Goal: Task Accomplishment & Management: Use online tool/utility

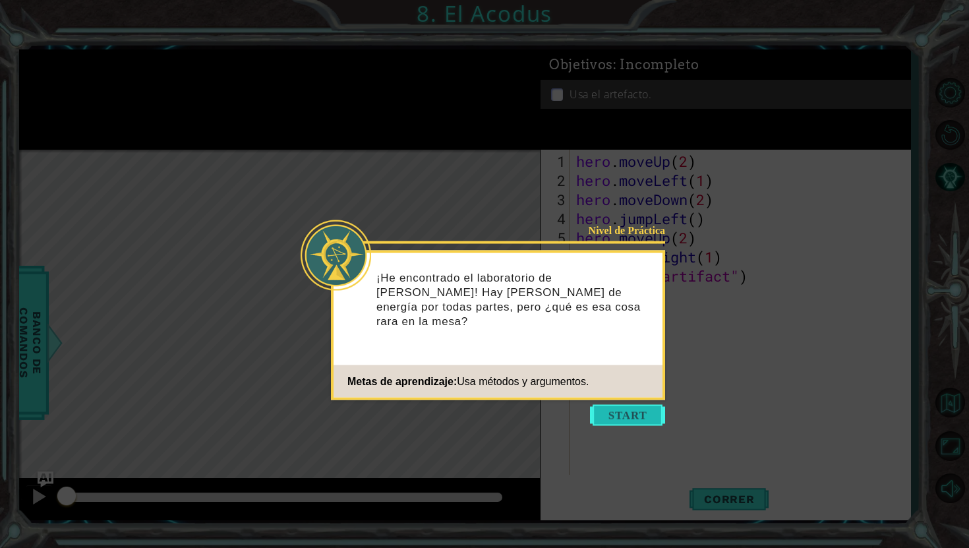
click at [611, 406] on button "Start" at bounding box center [627, 415] width 75 height 21
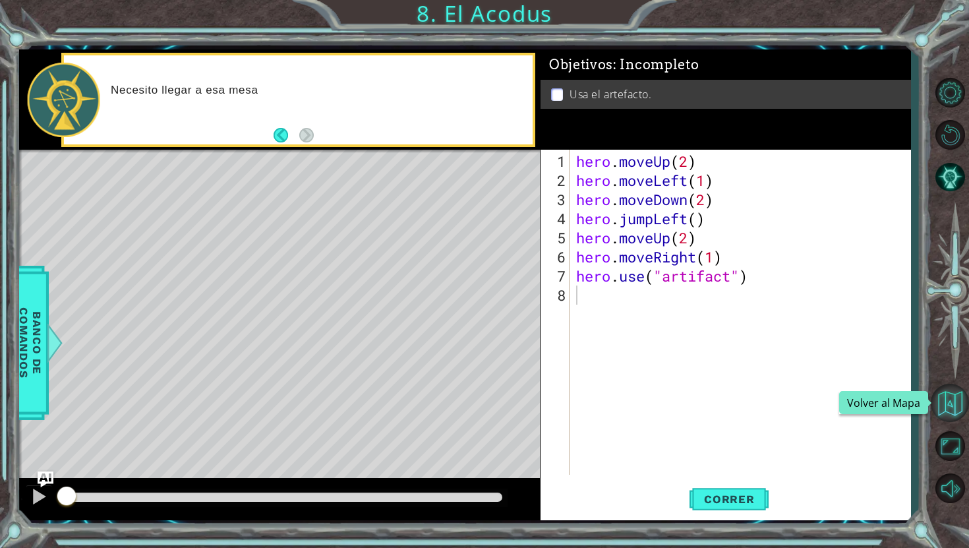
click at [953, 409] on button "Volver al Mapa" at bounding box center [950, 403] width 38 height 38
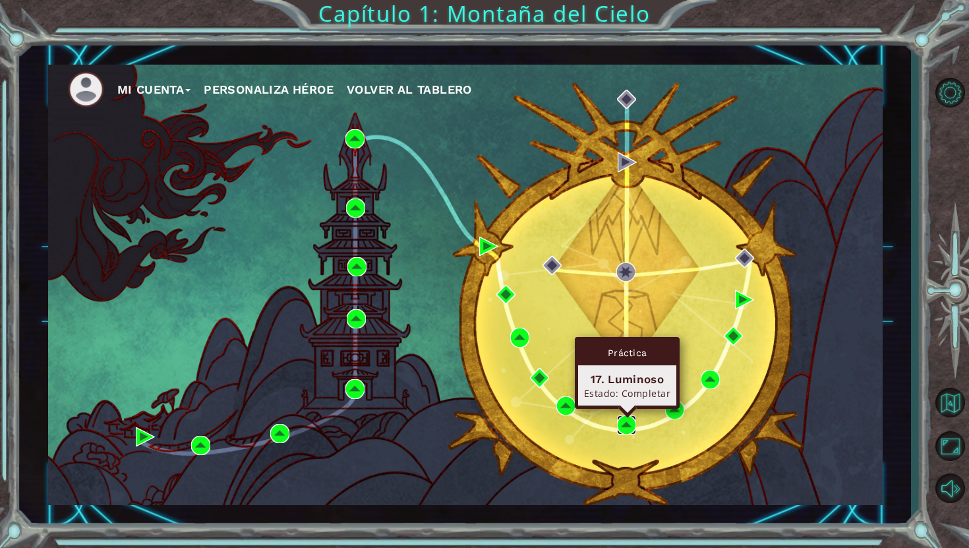
click at [630, 430] on img at bounding box center [626, 424] width 19 height 19
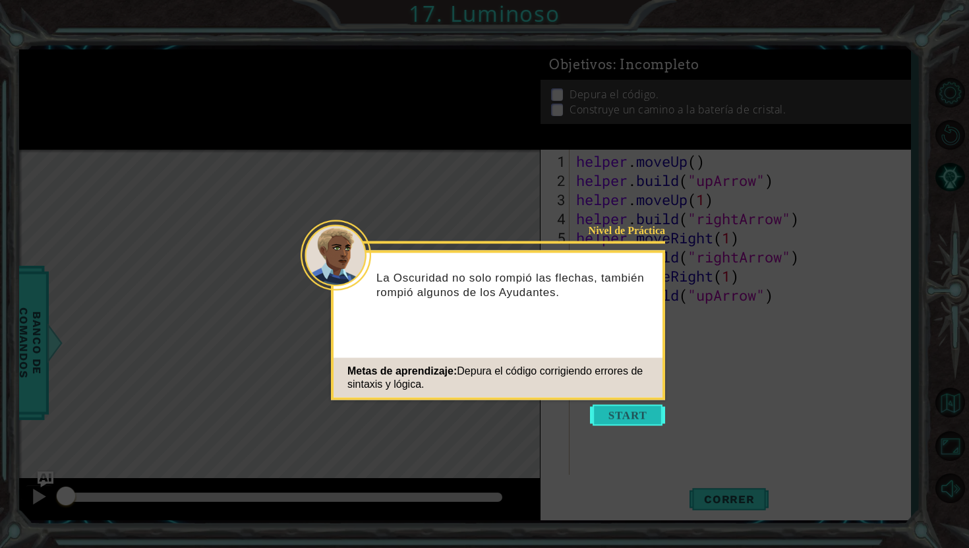
click at [616, 409] on button "Start" at bounding box center [627, 415] width 75 height 21
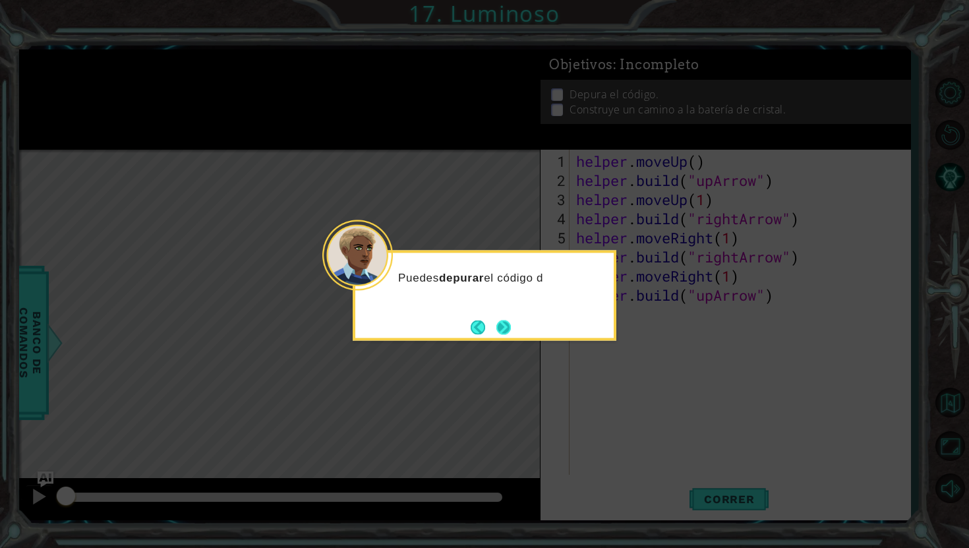
click at [500, 330] on button "Next" at bounding box center [503, 327] width 15 height 15
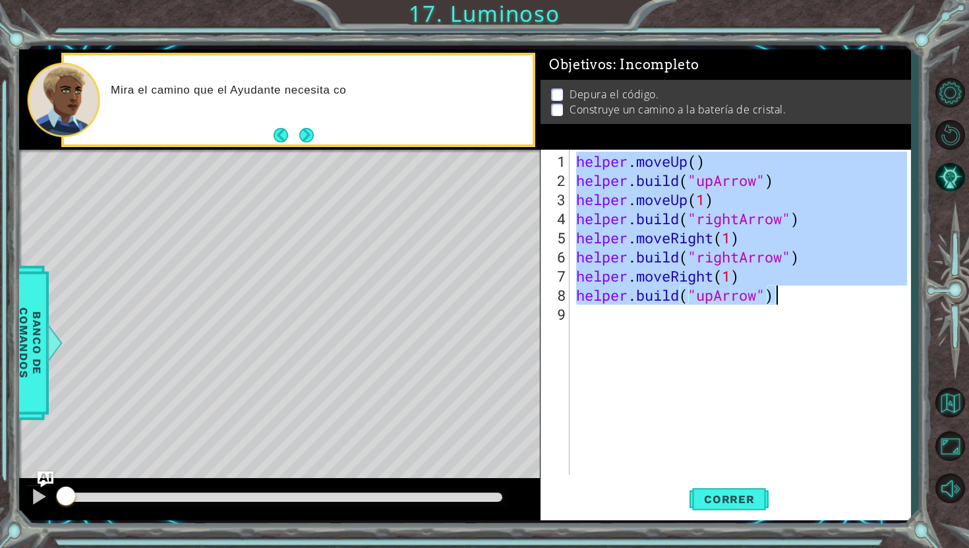
drag, startPoint x: 580, startPoint y: 156, endPoint x: 800, endPoint y: 303, distance: 263.8
click at [800, 303] on div "helper . moveUp ( ) helper . build ( "upArrow" ) helper . moveUp ( 1 ) helper .…" at bounding box center [744, 333] width 340 height 363
type textarea "helper.moveRight(1) [DOMAIN_NAME]("upArrow")"
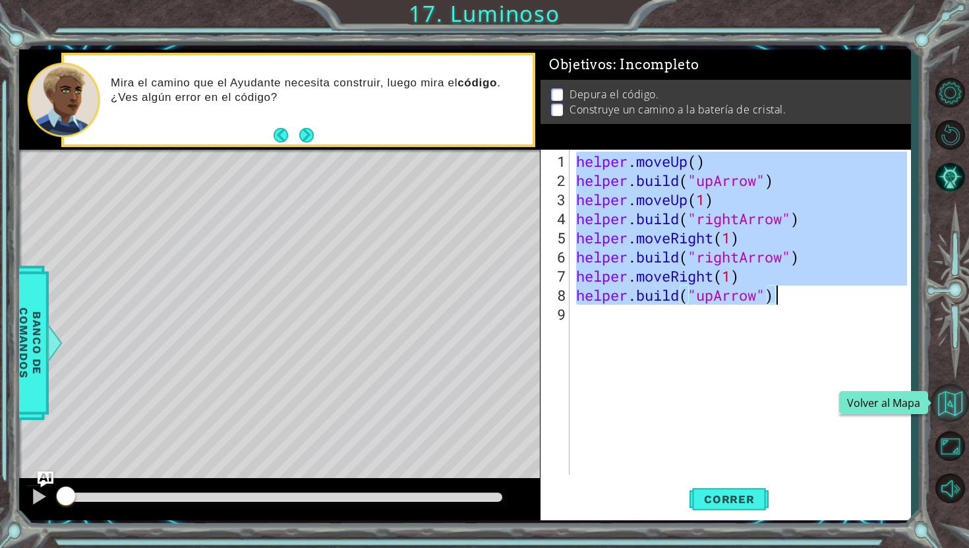
click at [949, 392] on button "Volver al Mapa" at bounding box center [950, 403] width 38 height 38
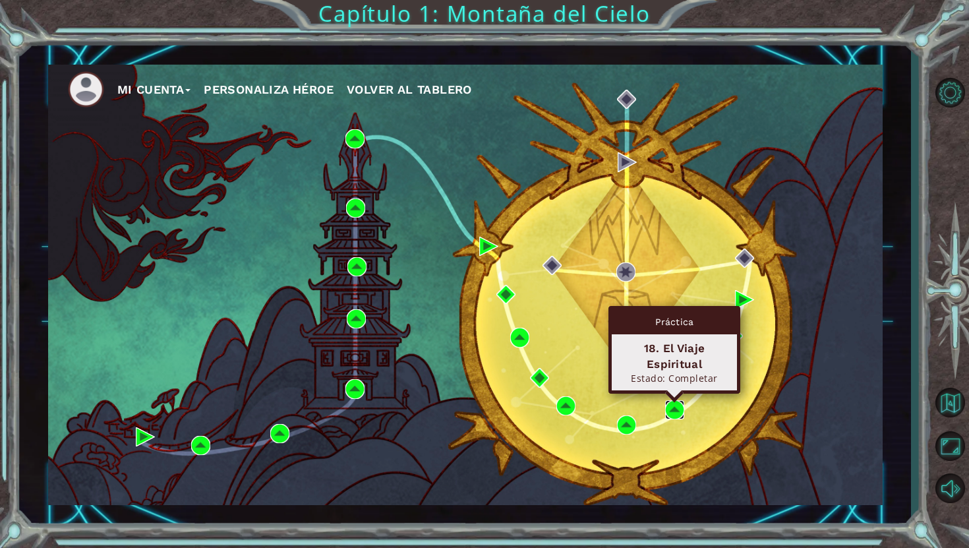
click at [670, 410] on img at bounding box center [674, 409] width 19 height 19
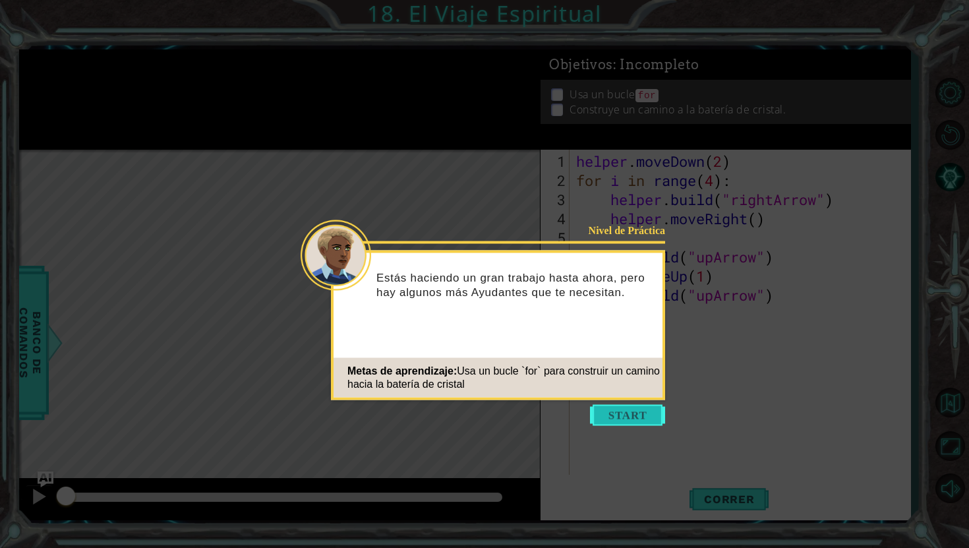
click at [625, 405] on button "Start" at bounding box center [627, 415] width 75 height 21
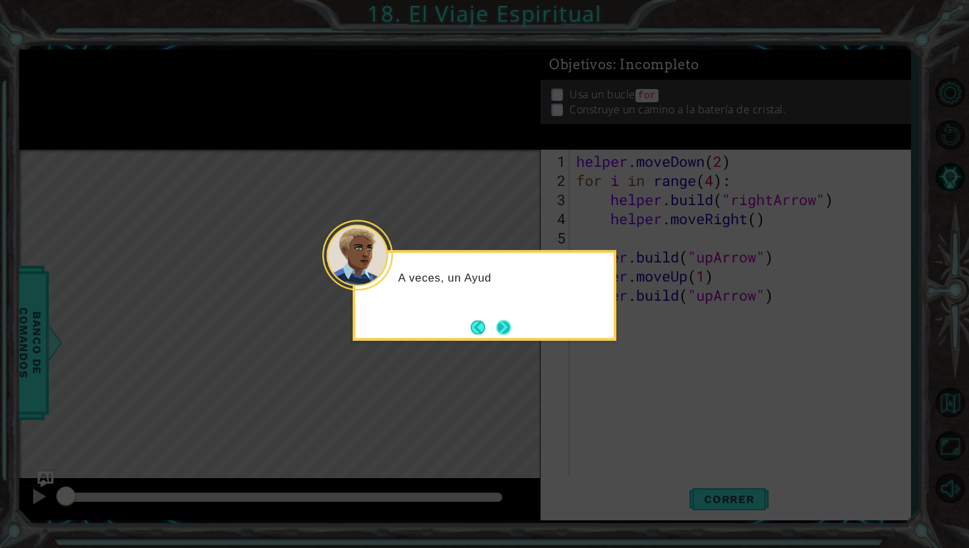
click at [511, 325] on button "Next" at bounding box center [503, 327] width 15 height 15
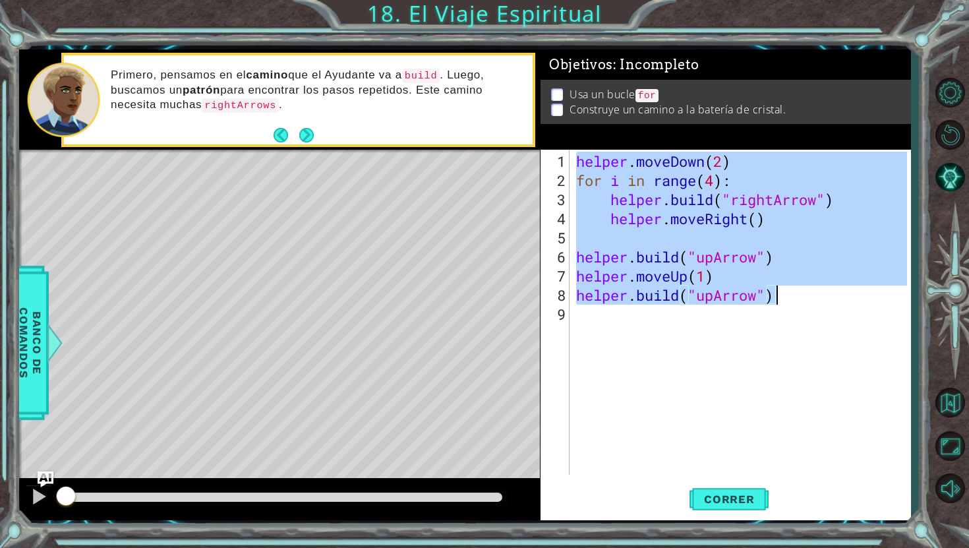
drag, startPoint x: 580, startPoint y: 165, endPoint x: 787, endPoint y: 295, distance: 244.4
click at [787, 295] on div "helper . moveDown ( 2 ) for i in range ( 4 ) : helper . build ( "rightArrow" ) …" at bounding box center [744, 333] width 340 height 363
type textarea "helper.moveUp(1) [DOMAIN_NAME]("upArrow")"
click at [956, 396] on button "Volver al Mapa" at bounding box center [950, 403] width 38 height 38
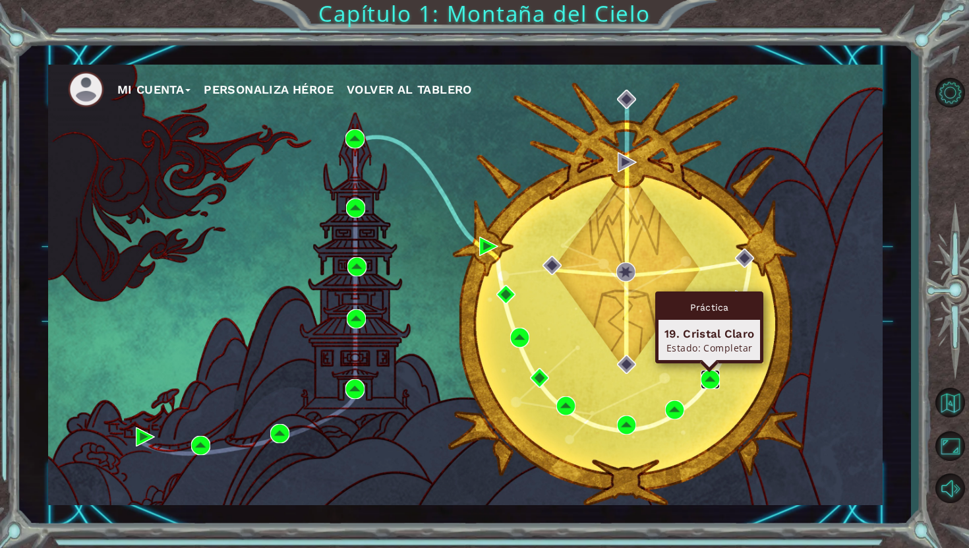
click at [707, 379] on img at bounding box center [710, 379] width 19 height 19
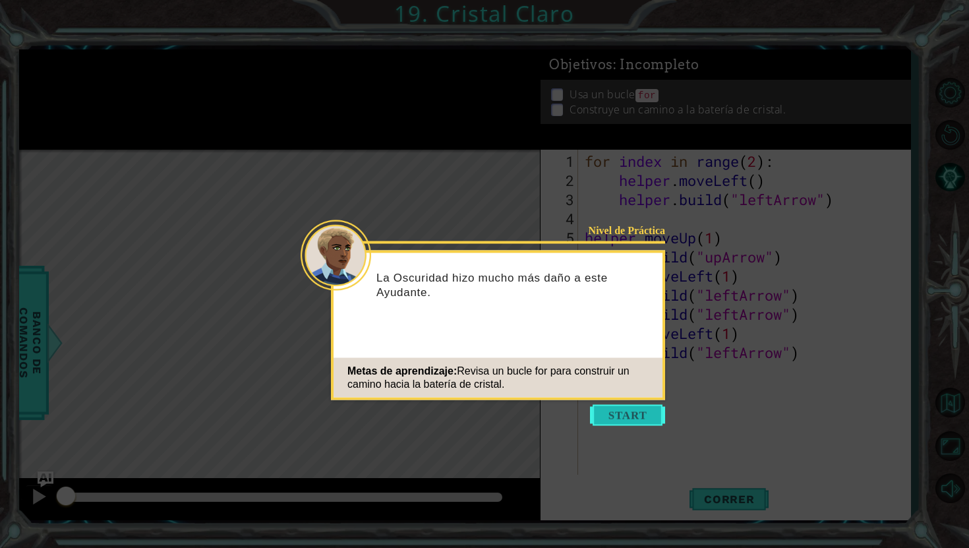
click at [651, 419] on button "Start" at bounding box center [627, 415] width 75 height 21
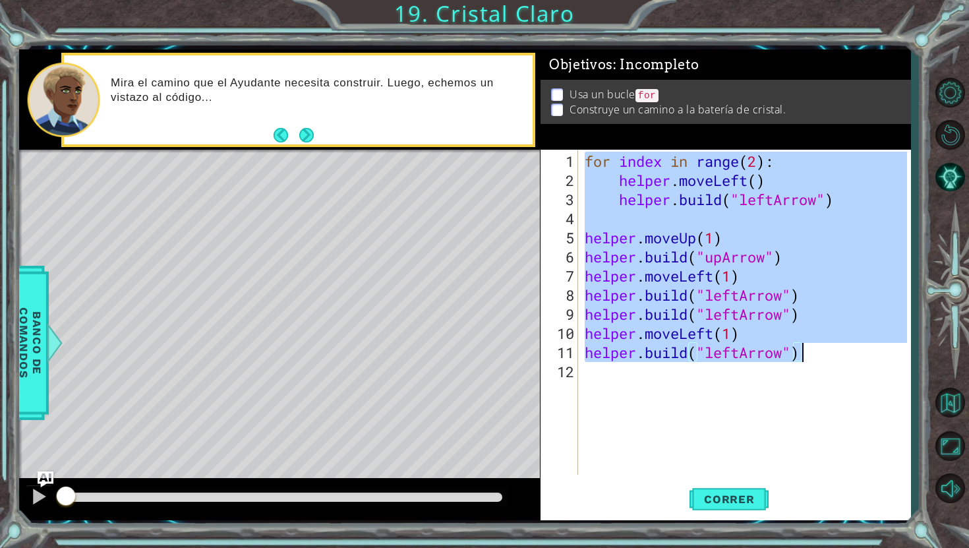
drag, startPoint x: 585, startPoint y: 163, endPoint x: 808, endPoint y: 353, distance: 292.3
click at [808, 353] on div "for index in range ( 2 ) : helper . moveLeft ( ) helper . build ( "leftArrow" )…" at bounding box center [748, 333] width 332 height 363
type textarea "helper.moveLeft(1) [DOMAIN_NAME]("leftArrow")"
